Goal: Task Accomplishment & Management: Use online tool/utility

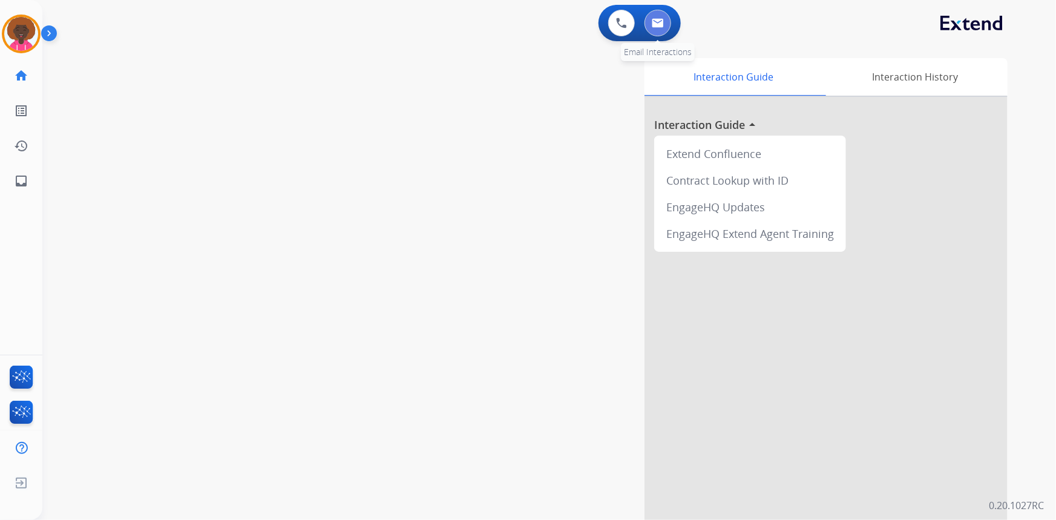
click at [660, 17] on button at bounding box center [658, 23] width 27 height 27
select select "**********"
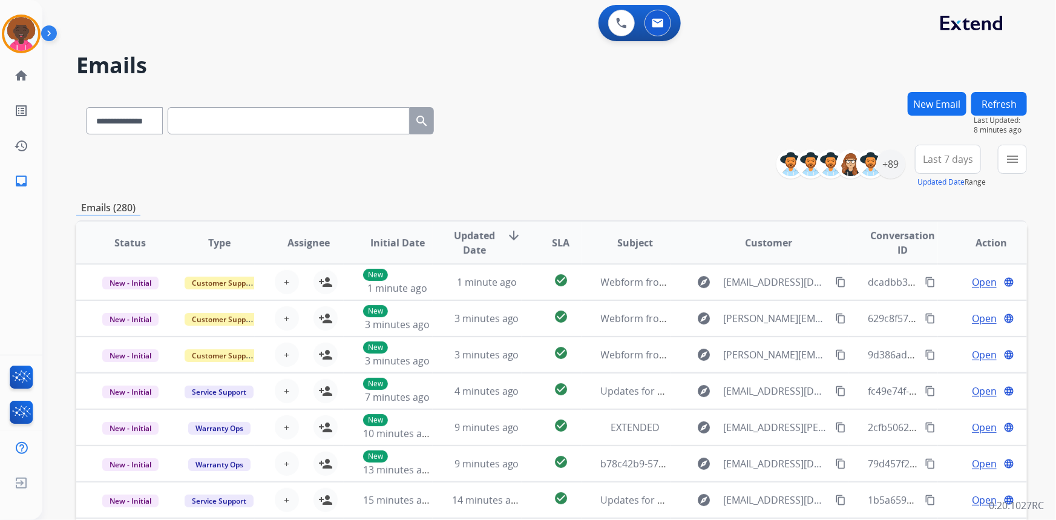
click at [16, 55] on div "[PERSON_NAME] Queue Edit Avatar Agent: [PERSON_NAME] Profile: Multi Skill ALL h…" at bounding box center [21, 99] width 42 height 199
click at [32, 24] on img at bounding box center [21, 34] width 34 height 34
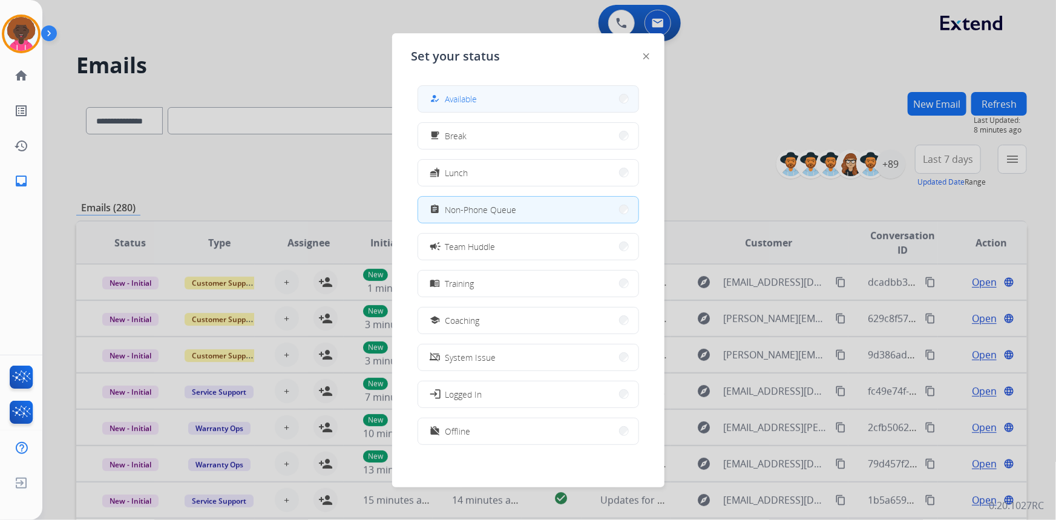
click at [430, 92] on button "how_to_reg Available" at bounding box center [528, 99] width 220 height 26
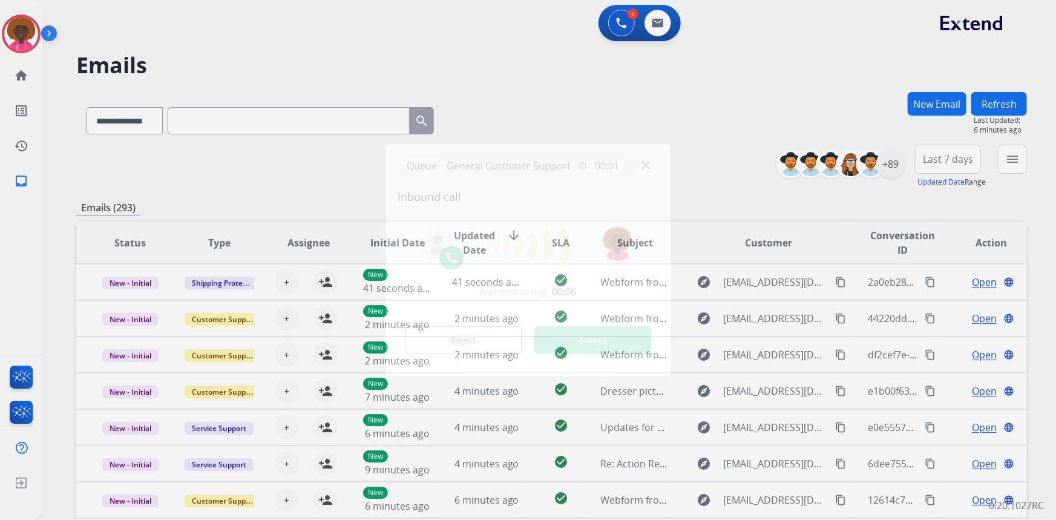
click at [197, 77] on div at bounding box center [528, 260] width 1056 height 520
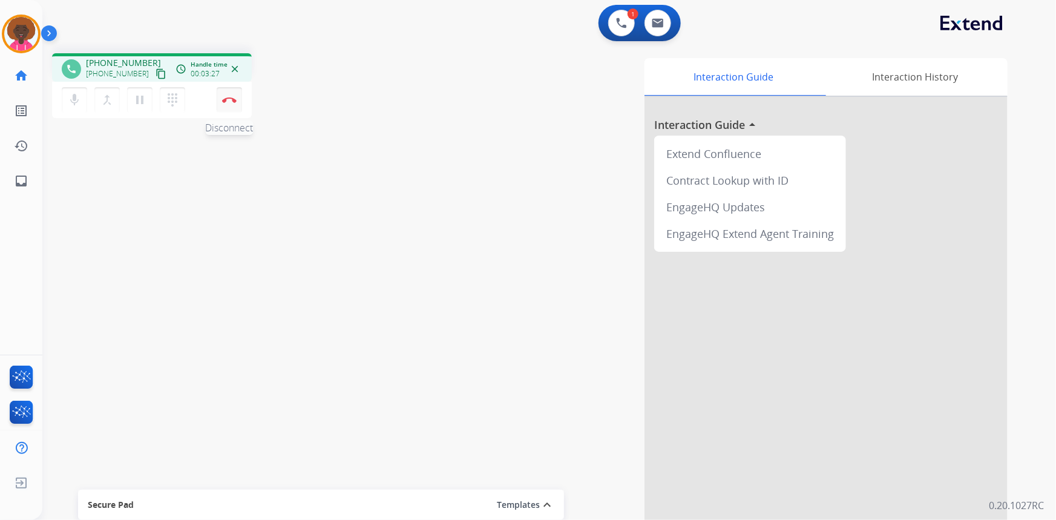
click at [222, 103] on button "Disconnect" at bounding box center [229, 99] width 25 height 25
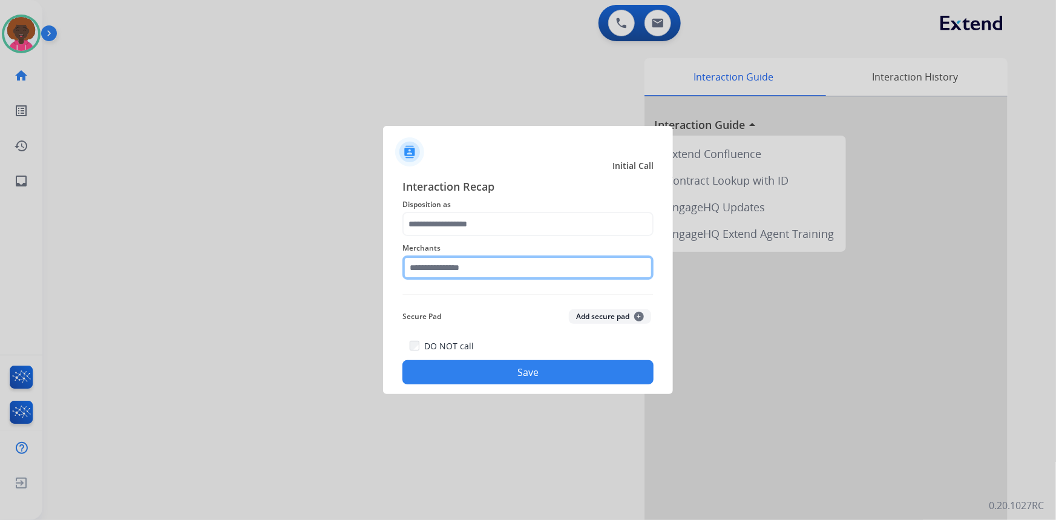
click at [459, 275] on input "text" at bounding box center [527, 267] width 251 height 24
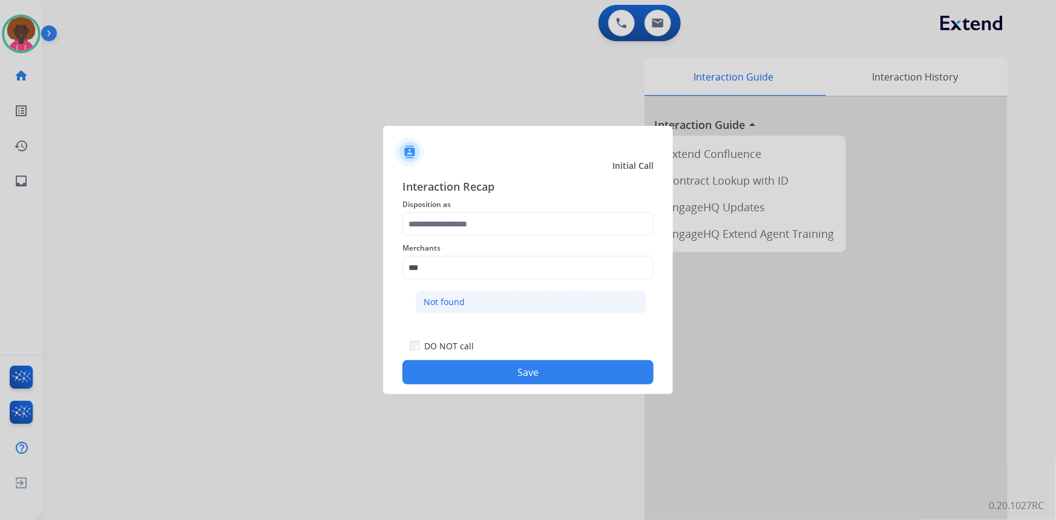
click at [465, 298] on li "Not found" at bounding box center [531, 302] width 231 height 23
type input "*********"
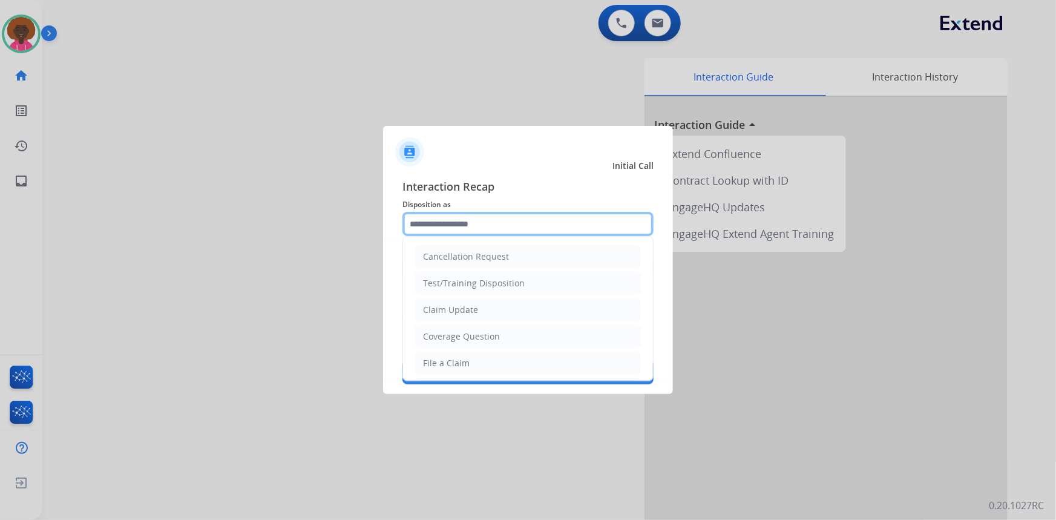
click at [478, 231] on input "text" at bounding box center [527, 224] width 251 height 24
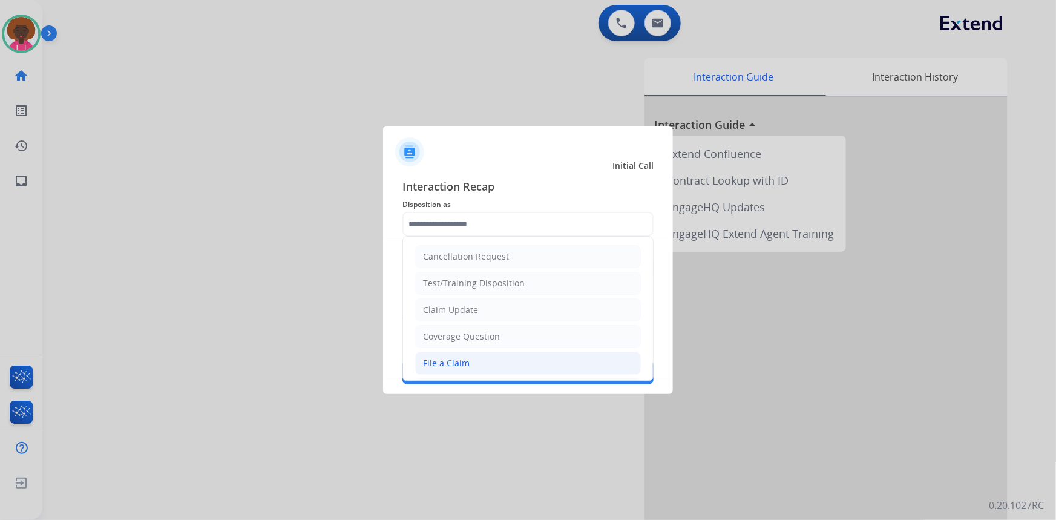
click at [433, 356] on li "File a Claim" at bounding box center [528, 363] width 226 height 23
type input "**********"
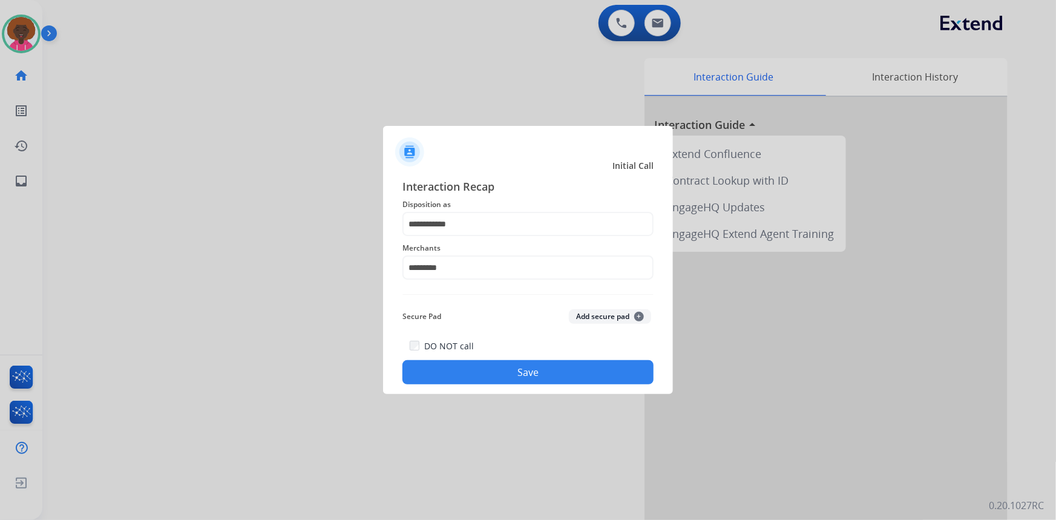
click at [491, 366] on button "Save" at bounding box center [527, 372] width 251 height 24
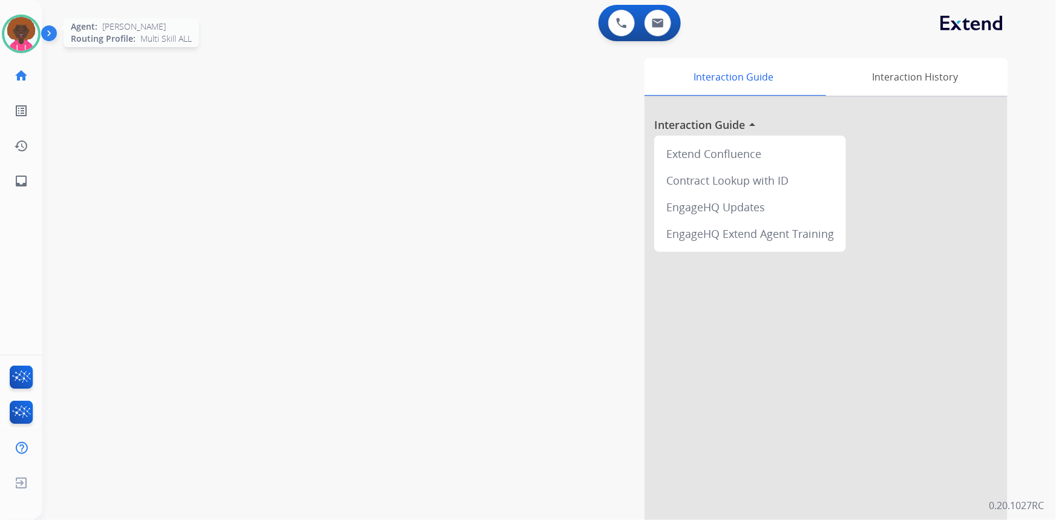
click at [11, 22] on img at bounding box center [21, 34] width 34 height 34
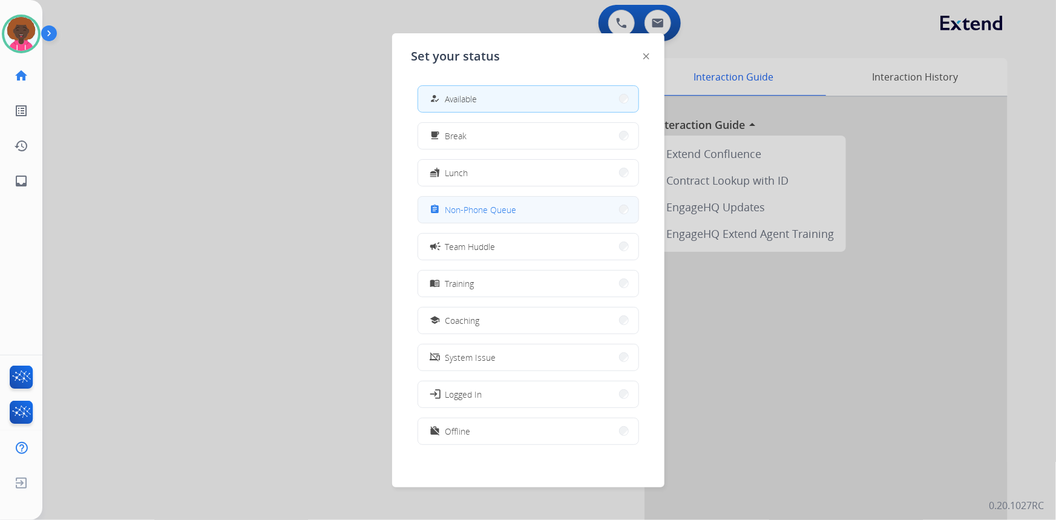
click at [529, 208] on button "assignment Non-Phone Queue" at bounding box center [528, 210] width 220 height 26
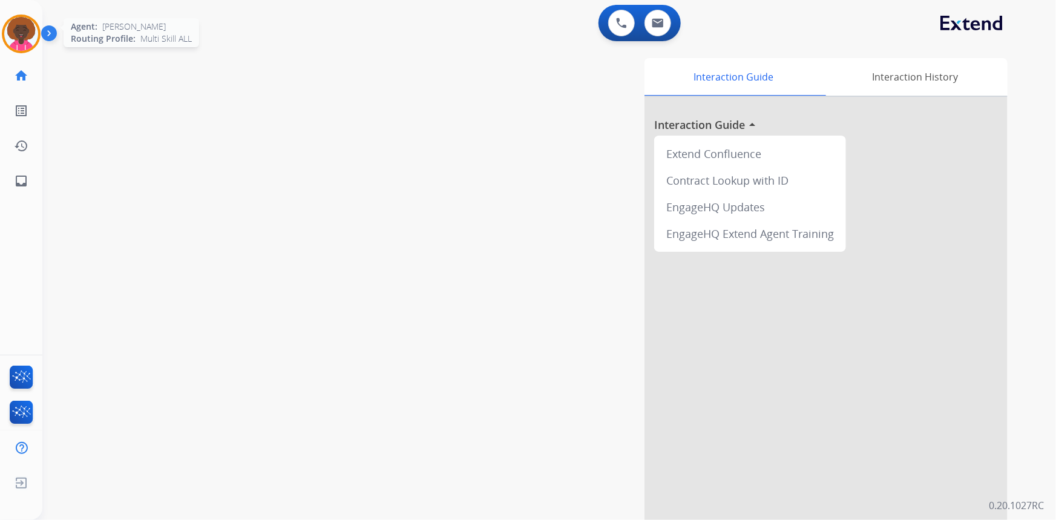
click at [33, 32] on img at bounding box center [21, 34] width 34 height 34
